Goal: Obtain resource: Obtain resource

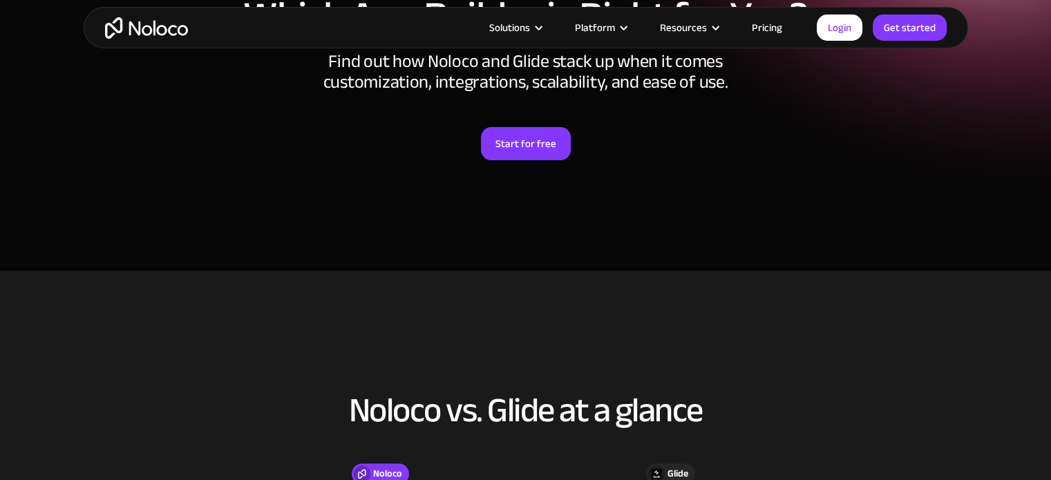
scroll to position [255, 0]
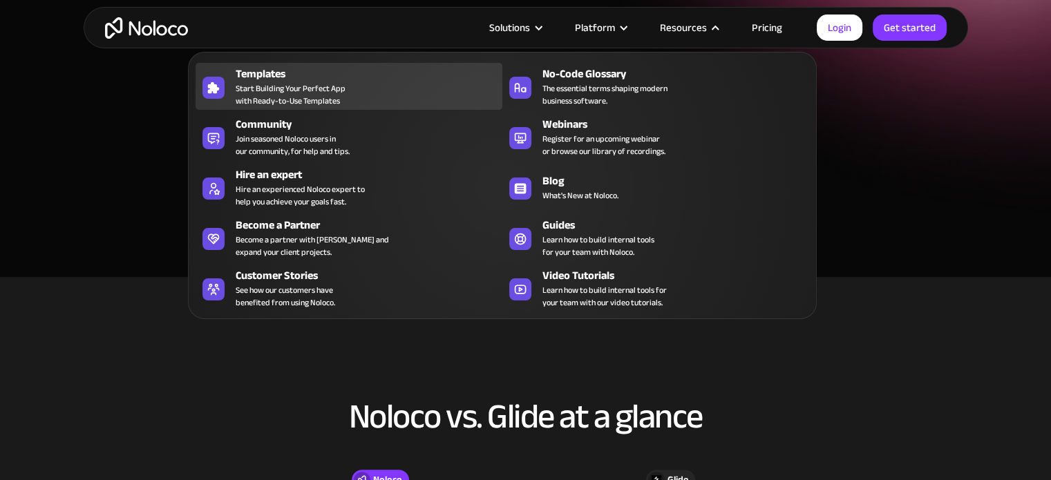
click at [243, 77] on div "Templates" at bounding box center [372, 74] width 273 height 17
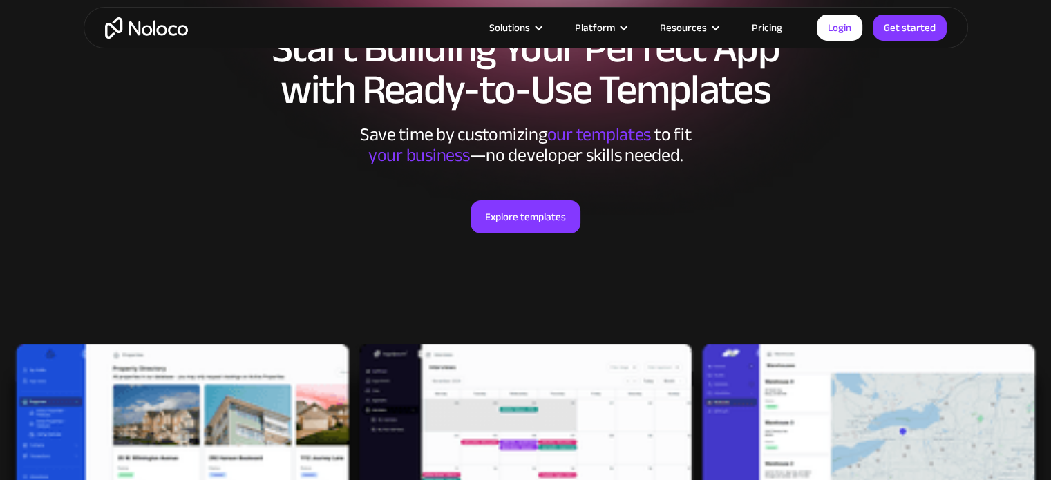
scroll to position [253, 0]
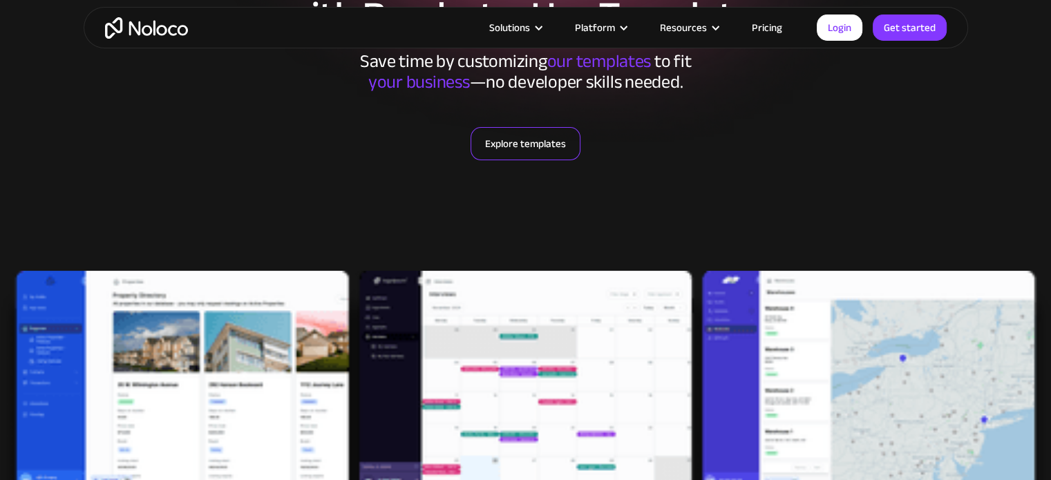
click at [543, 140] on link "Explore templates" at bounding box center [526, 143] width 110 height 33
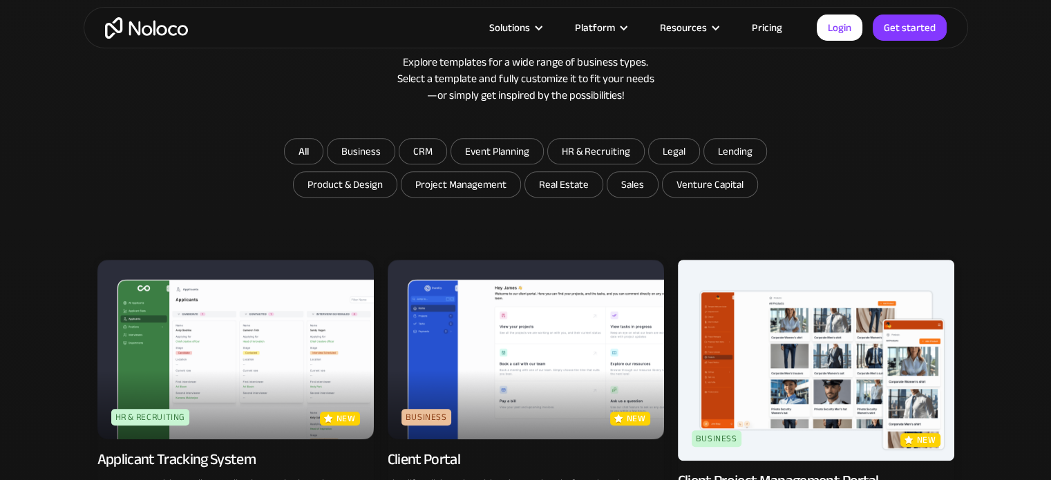
scroll to position [868, 0]
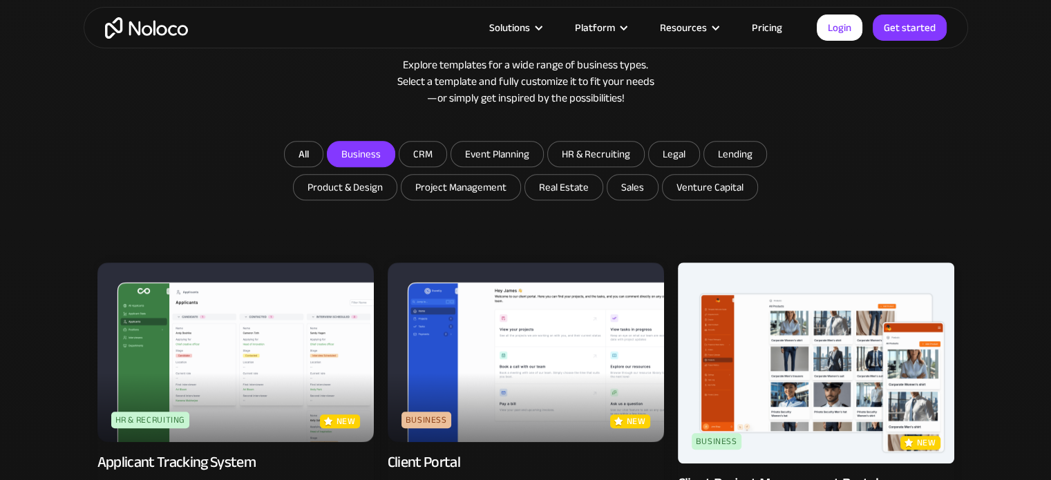
click at [390, 164] on input "Business" at bounding box center [361, 154] width 67 height 25
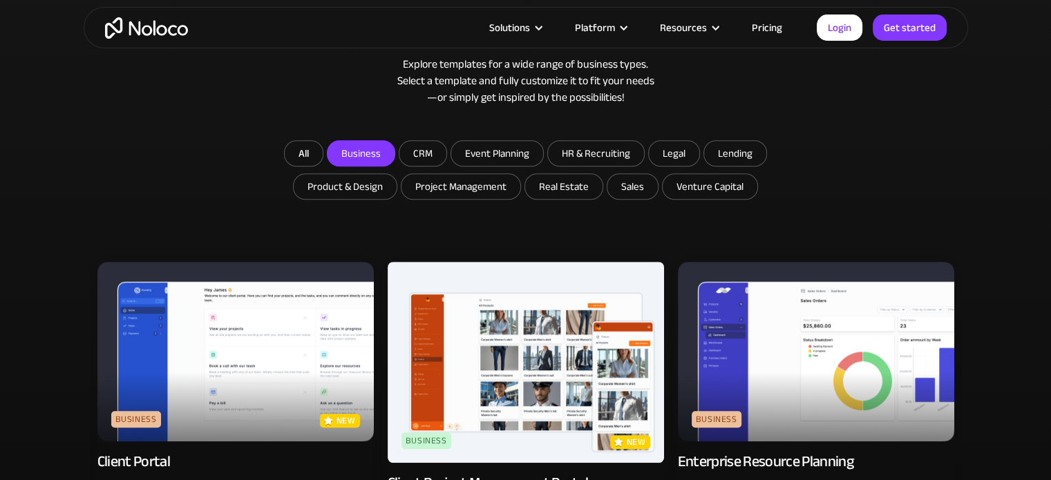
scroll to position [843, 0]
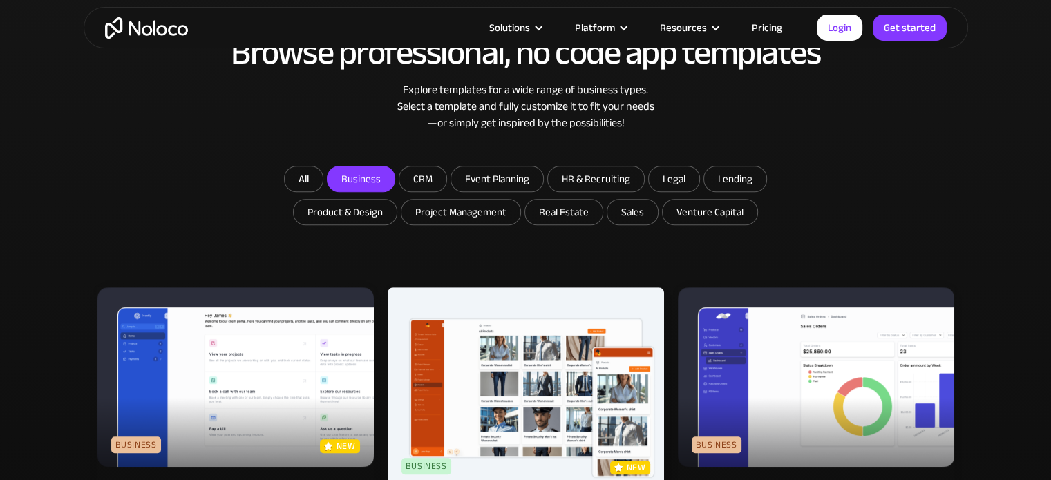
click at [345, 176] on input "Business" at bounding box center [361, 179] width 67 height 25
checkbox input "false"
